Goal: Information Seeking & Learning: Learn about a topic

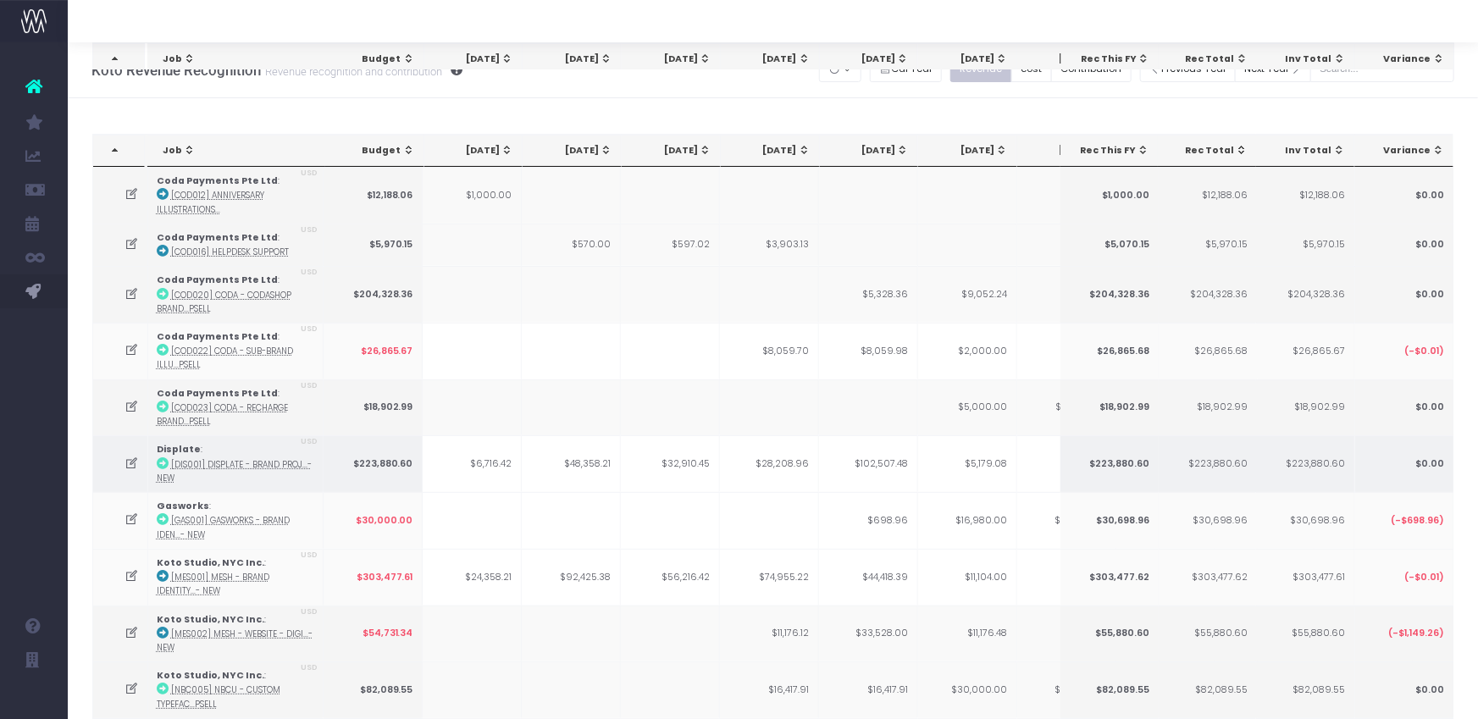
scroll to position [717, 0]
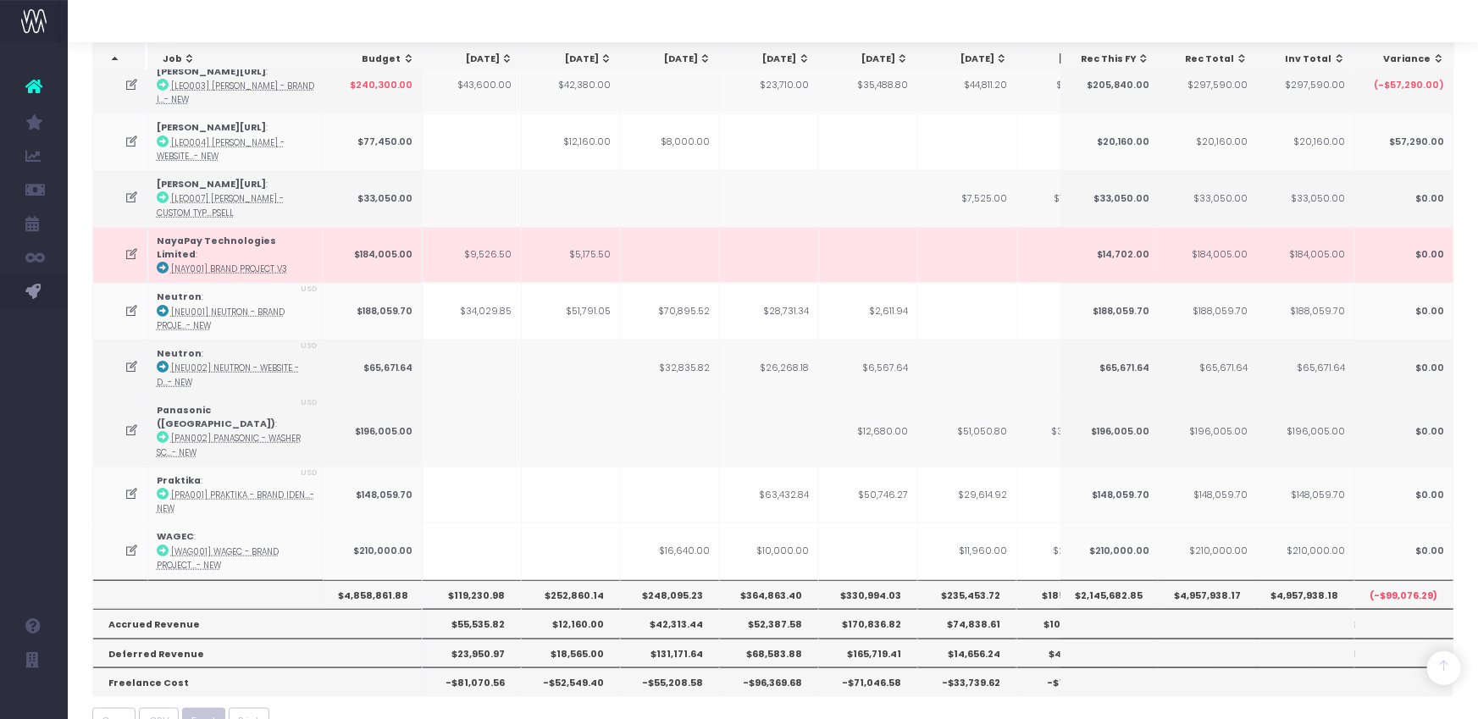
click at [211, 714] on span "Excel" at bounding box center [204, 721] width 24 height 14
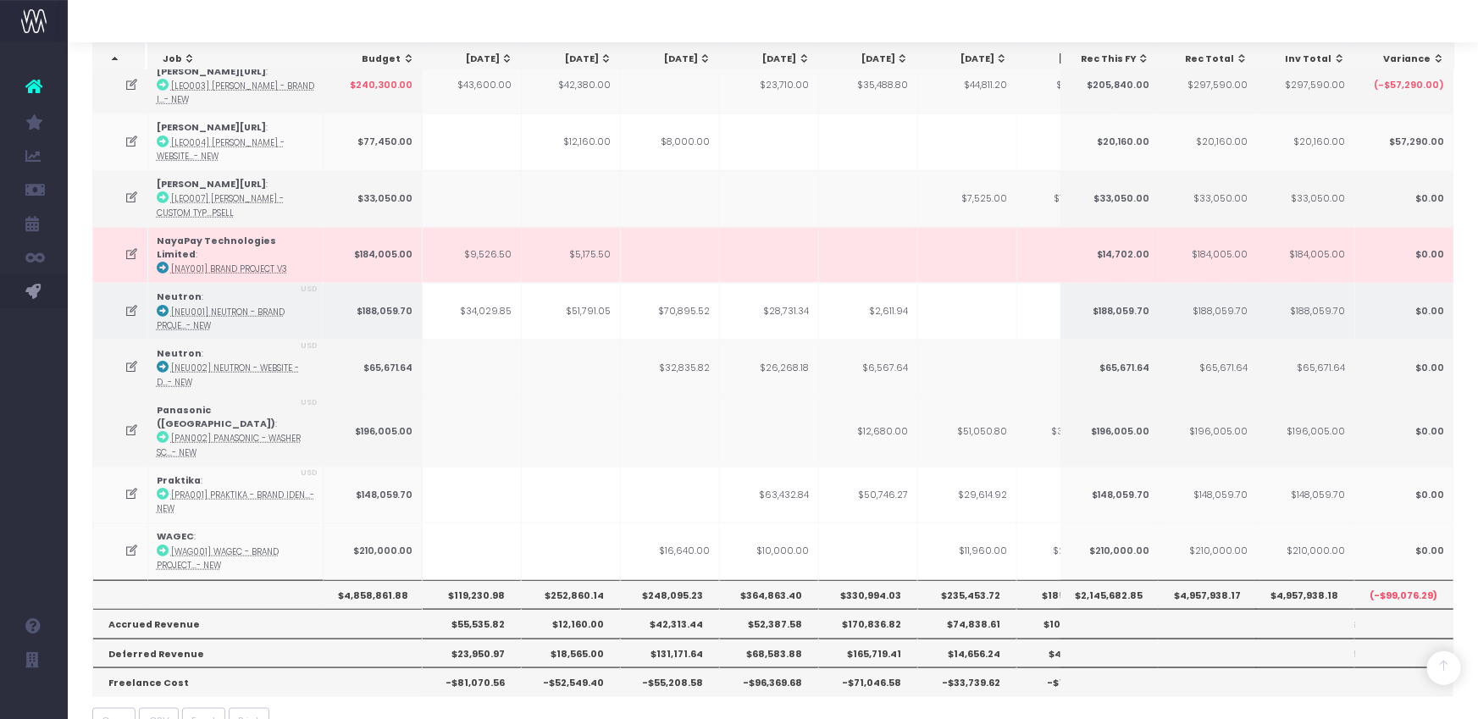
scroll to position [0, 0]
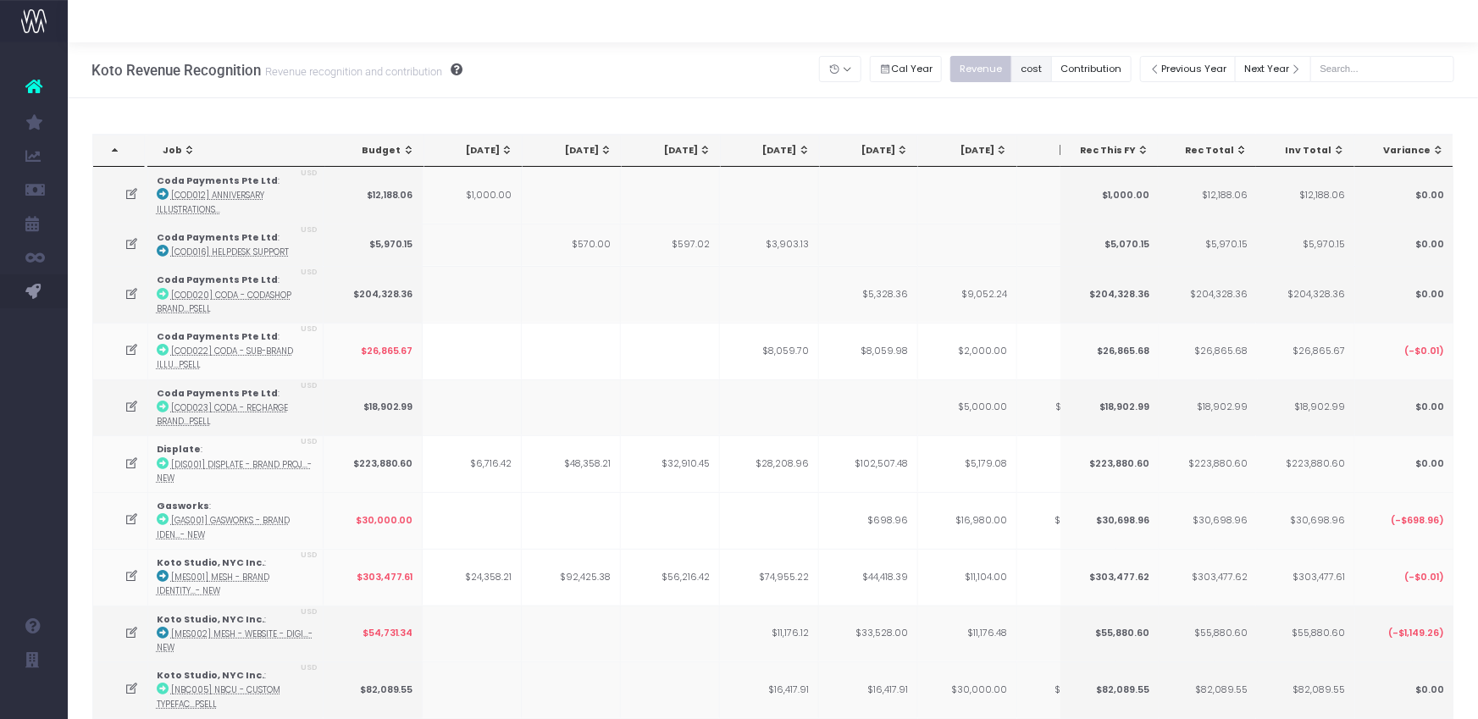
click at [1052, 62] on button "cost" at bounding box center [1031, 69] width 41 height 26
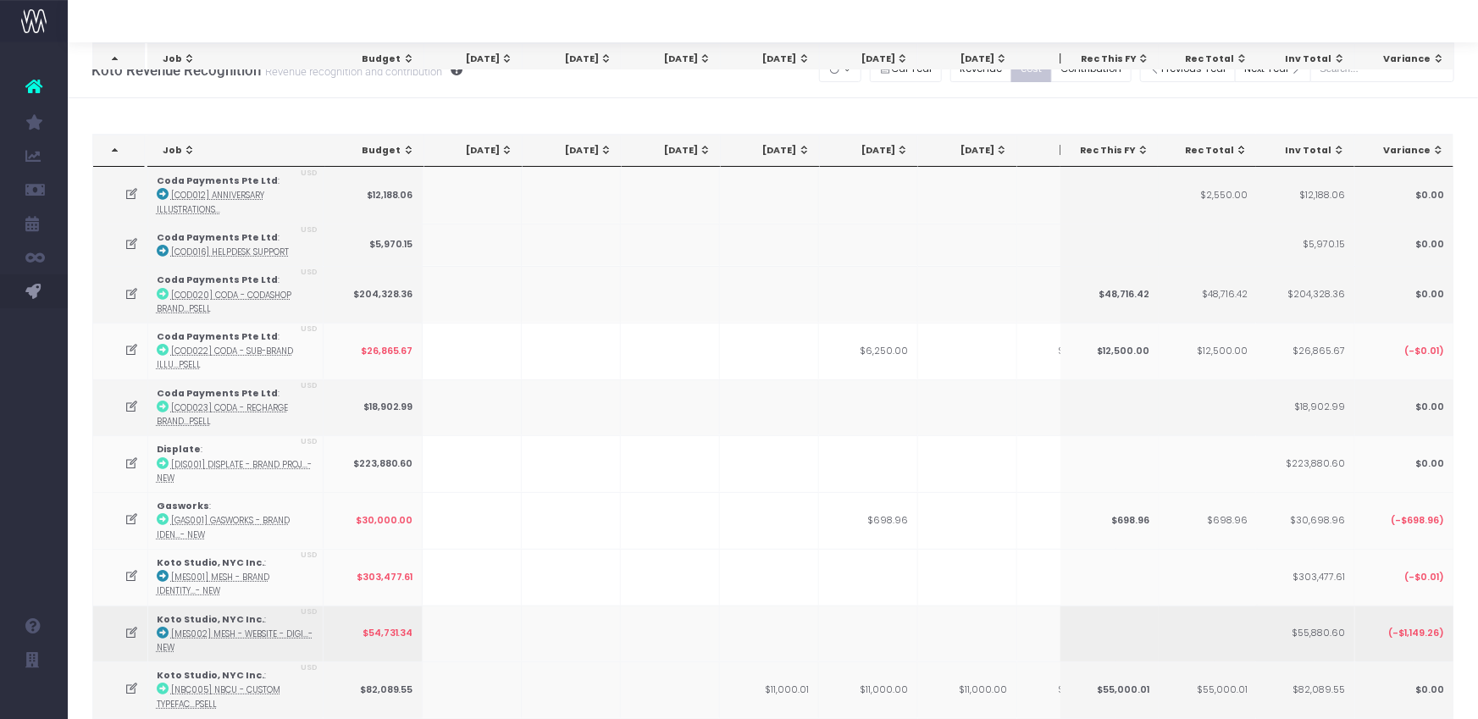
scroll to position [721, 0]
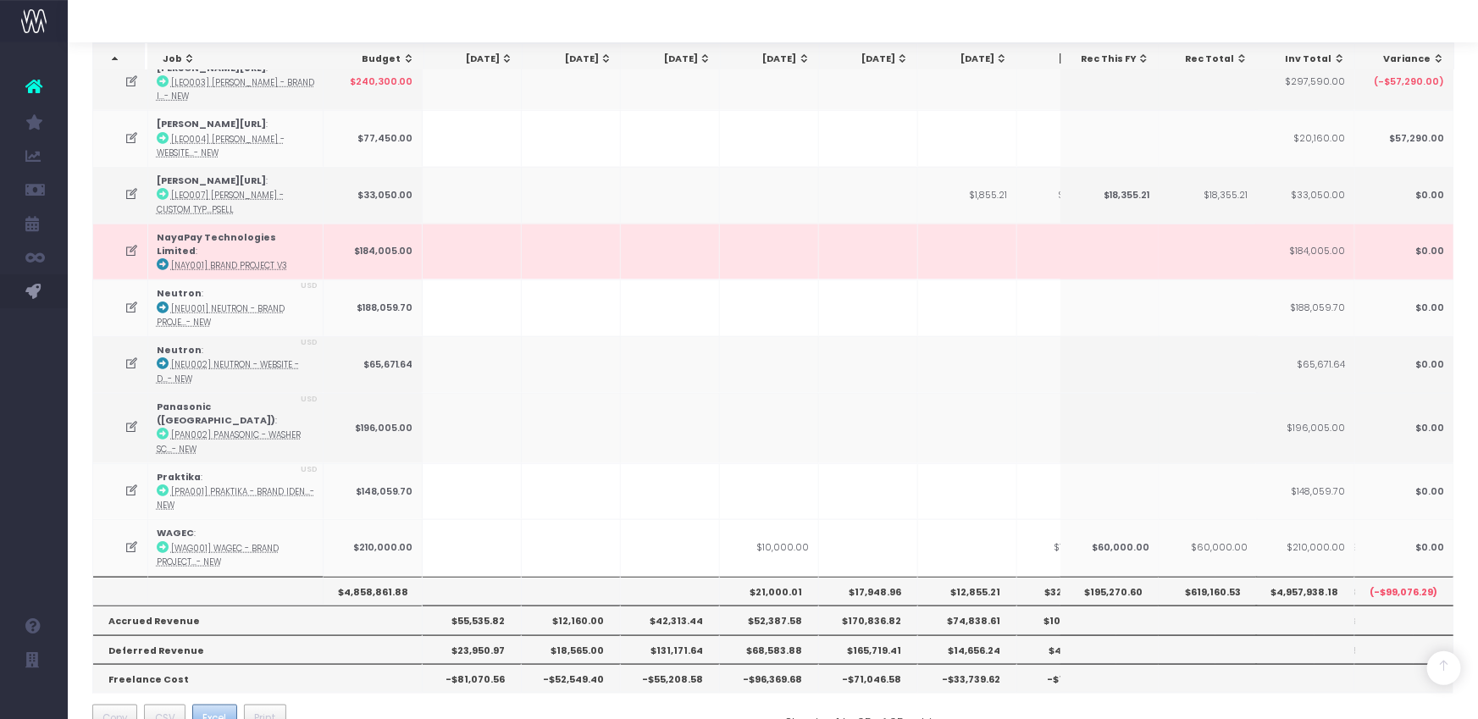
click at [218, 710] on span "Excel" at bounding box center [214, 717] width 24 height 15
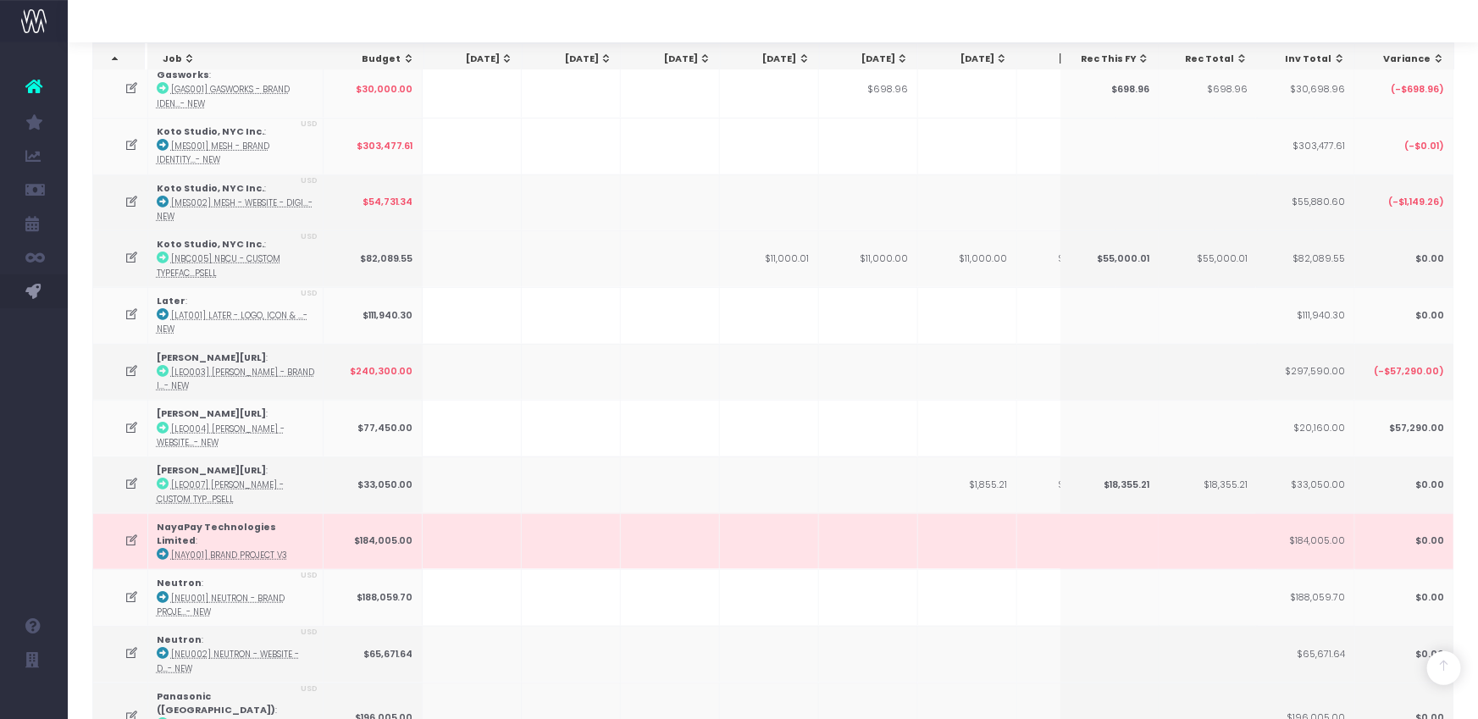
scroll to position [432, 0]
click at [160, 251] on icon at bounding box center [163, 257] width 12 height 12
click at [161, 477] on icon at bounding box center [163, 483] width 12 height 12
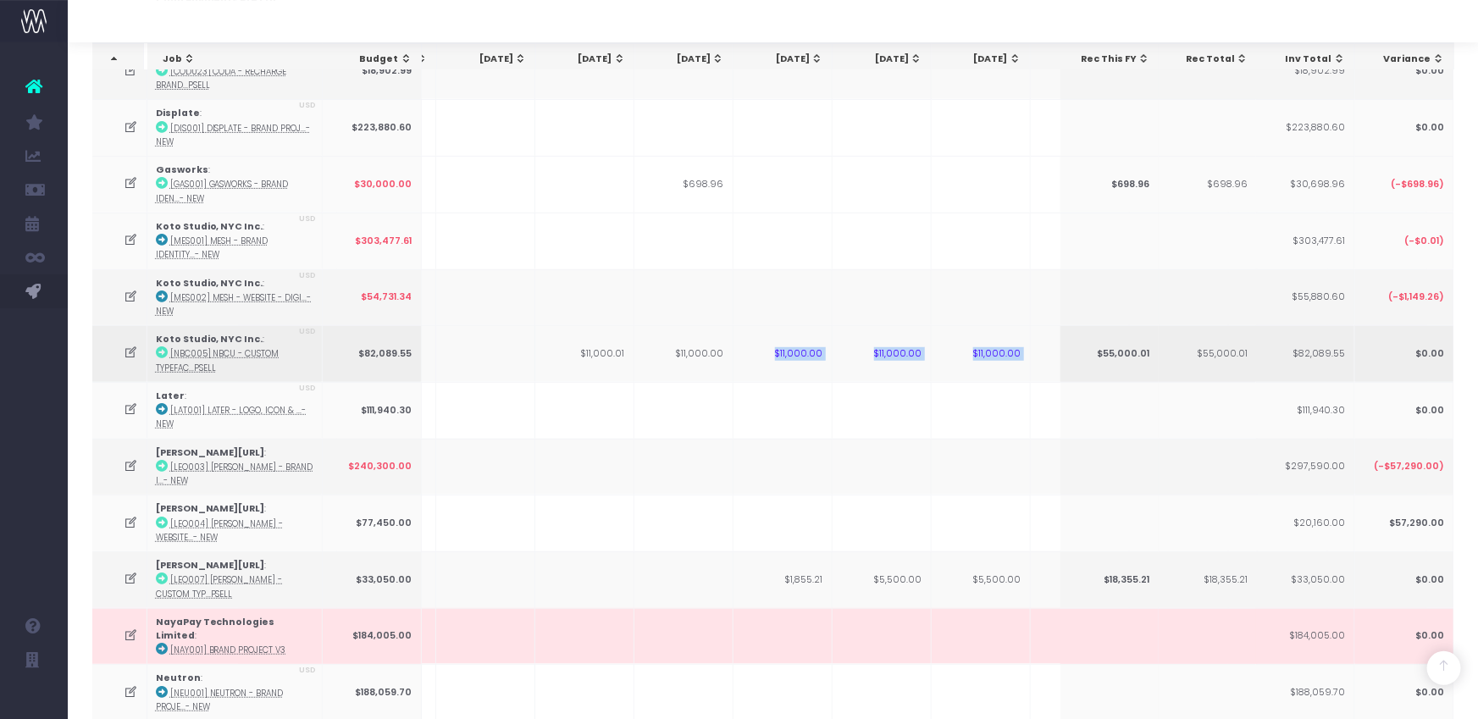
drag, startPoint x: 764, startPoint y: 347, endPoint x: 1083, endPoint y: 345, distance: 319.2
click at [1083, 345] on tr "Koto Studio, NYC Inc. : [NBC005] NBCU - Custom Typefac...psell USD $82,089.55 $…" at bounding box center [866, 353] width 1915 height 57
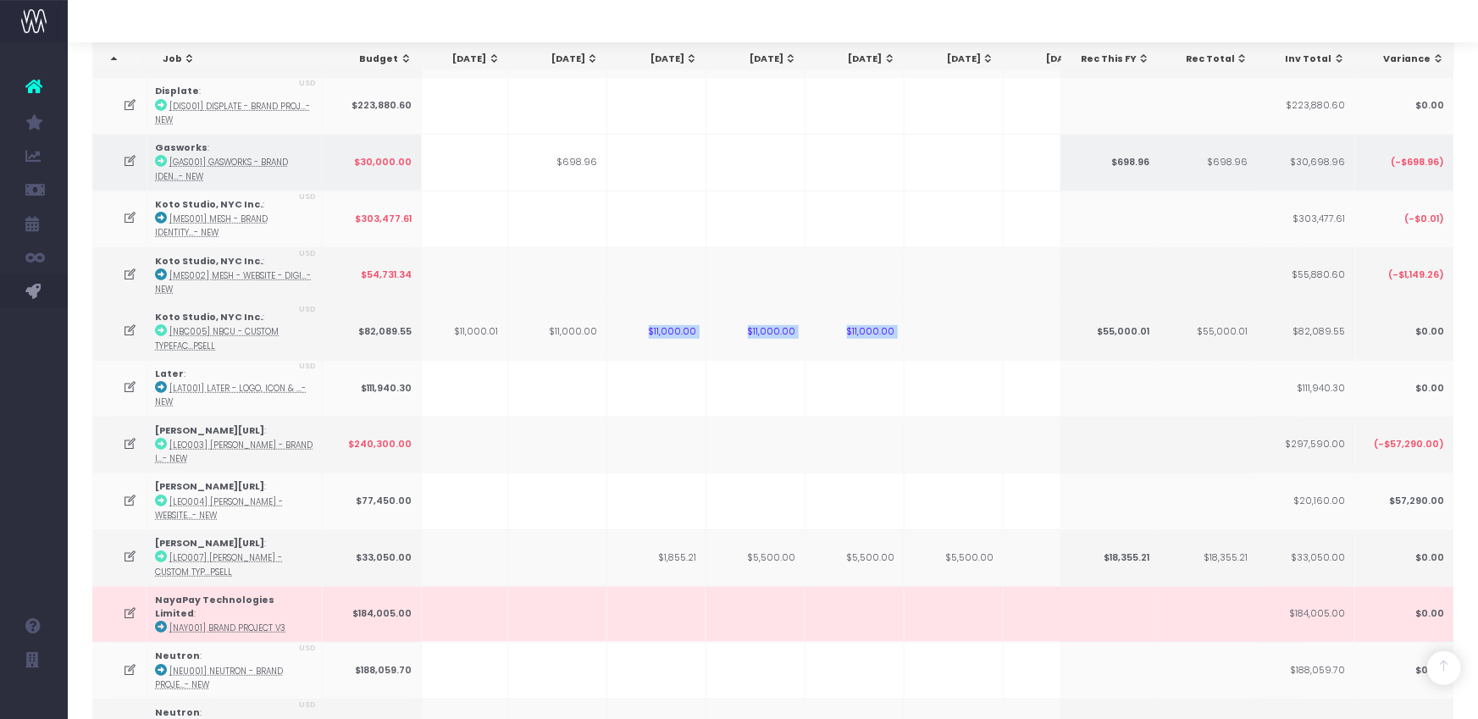
scroll to position [356, 0]
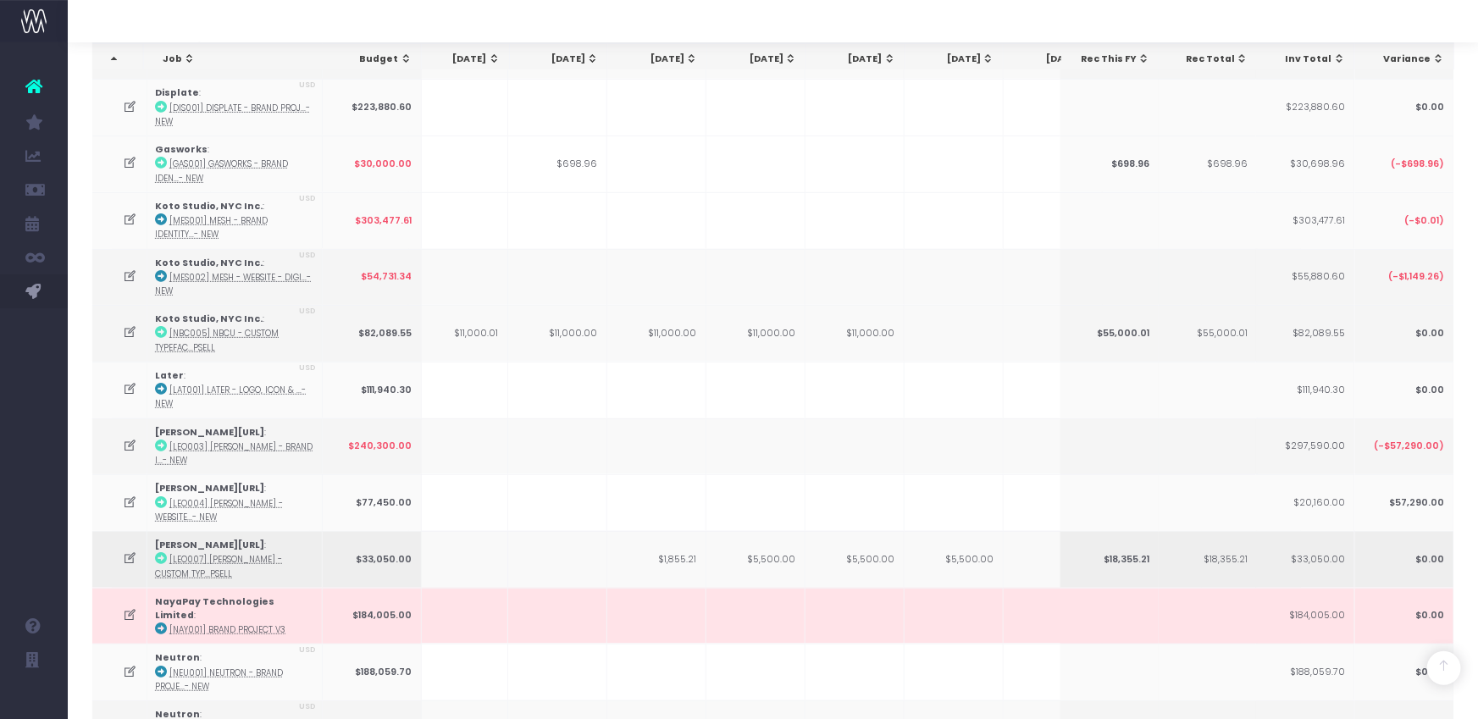
click at [128, 551] on icon at bounding box center [131, 558] width 14 height 14
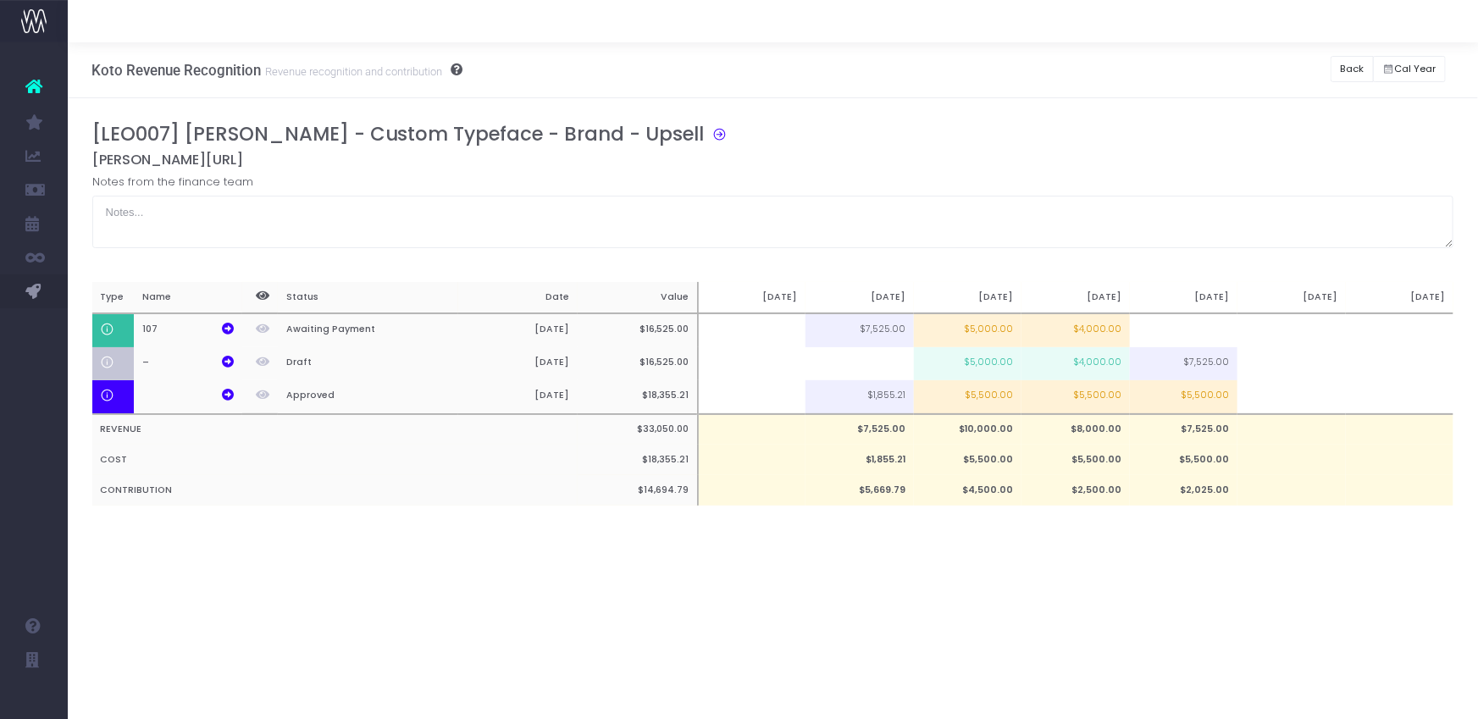
scroll to position [0, 0]
click at [1350, 65] on button "Back" at bounding box center [1351, 69] width 43 height 26
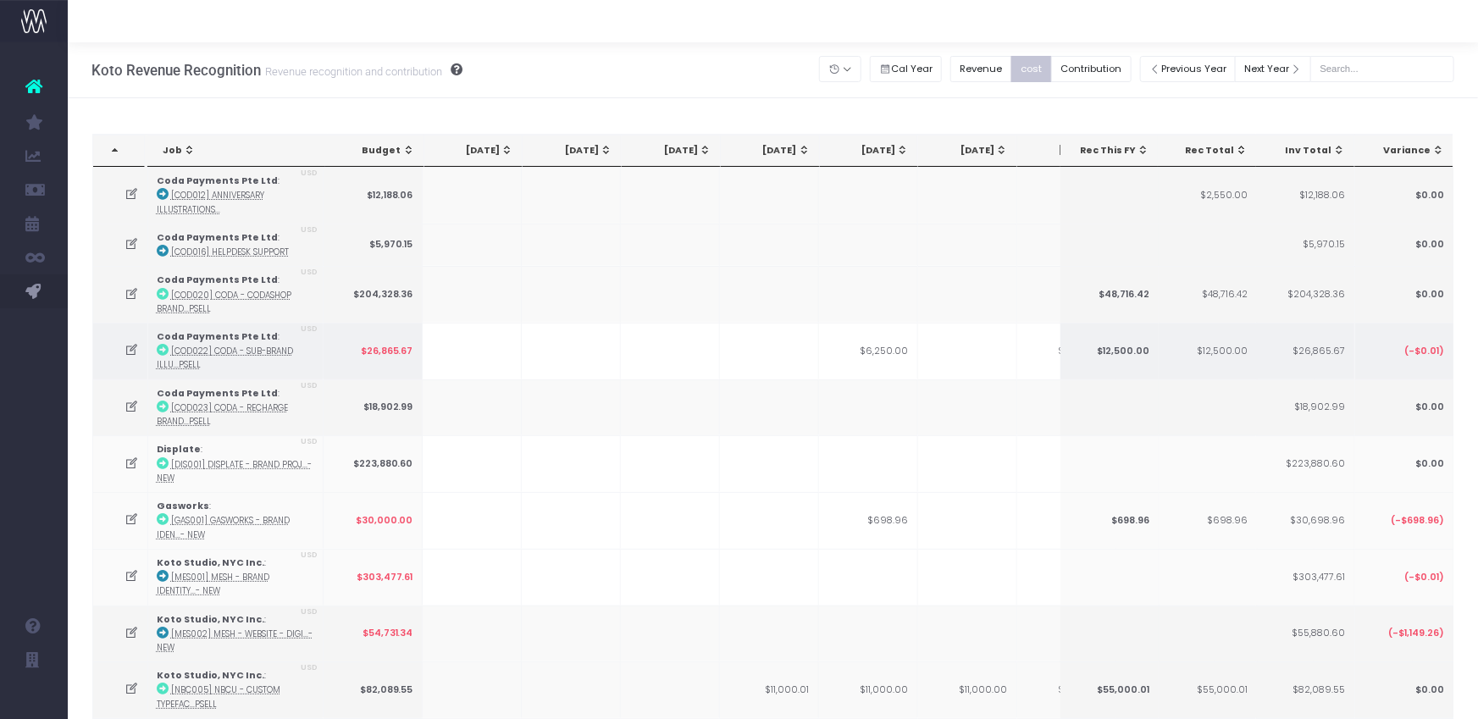
click at [130, 349] on icon at bounding box center [131, 350] width 14 height 14
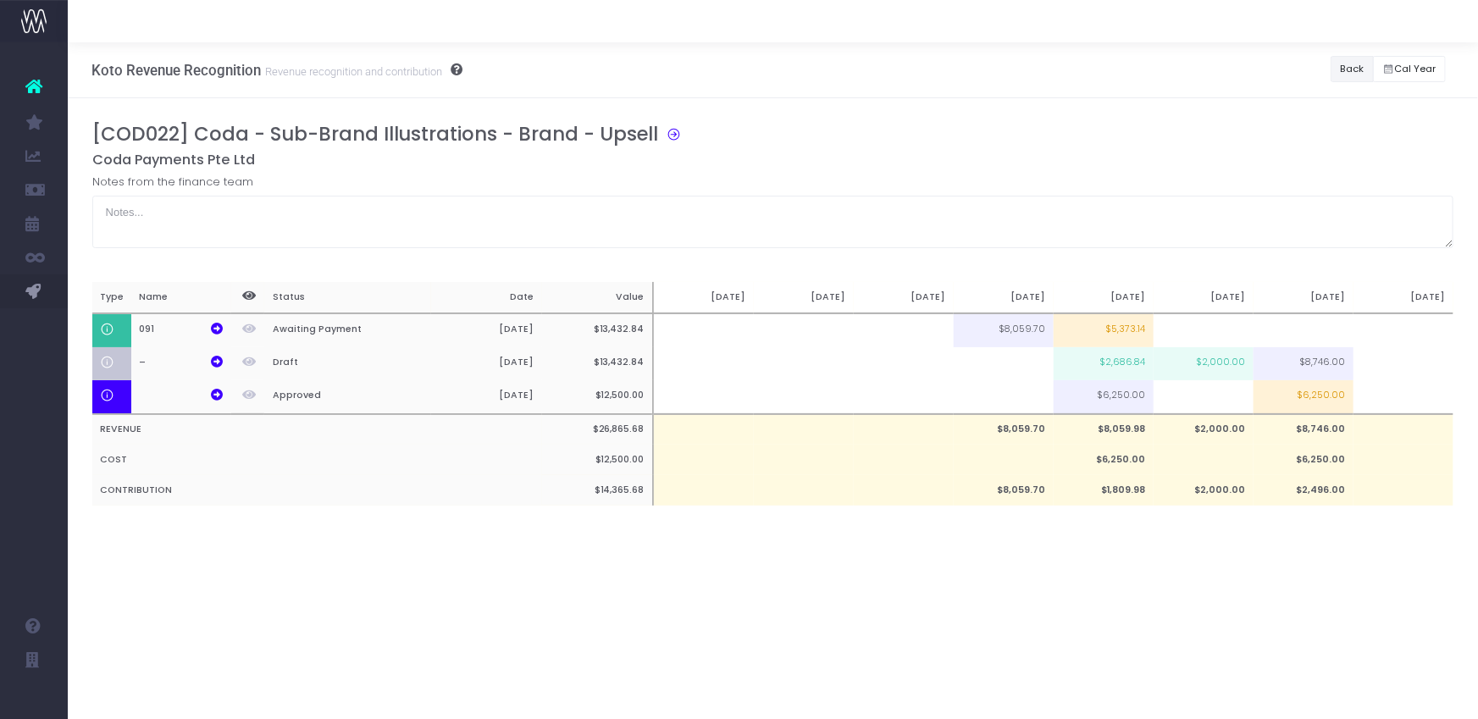
click at [1338, 57] on button "Back" at bounding box center [1351, 69] width 43 height 26
